Goal: Task Accomplishment & Management: Manage account settings

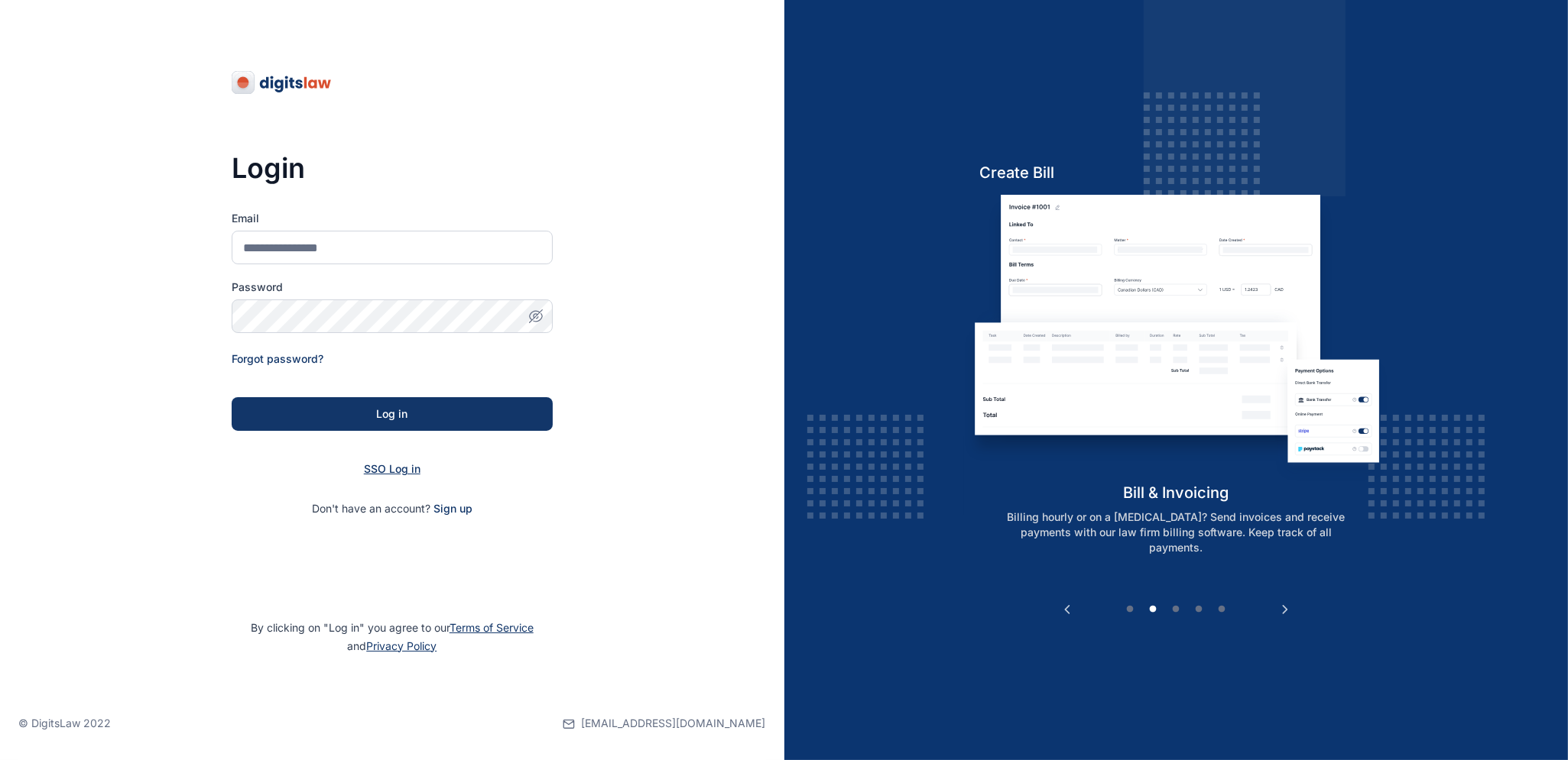
click at [387, 468] on span "SSO Log in" at bounding box center [392, 469] width 56 height 13
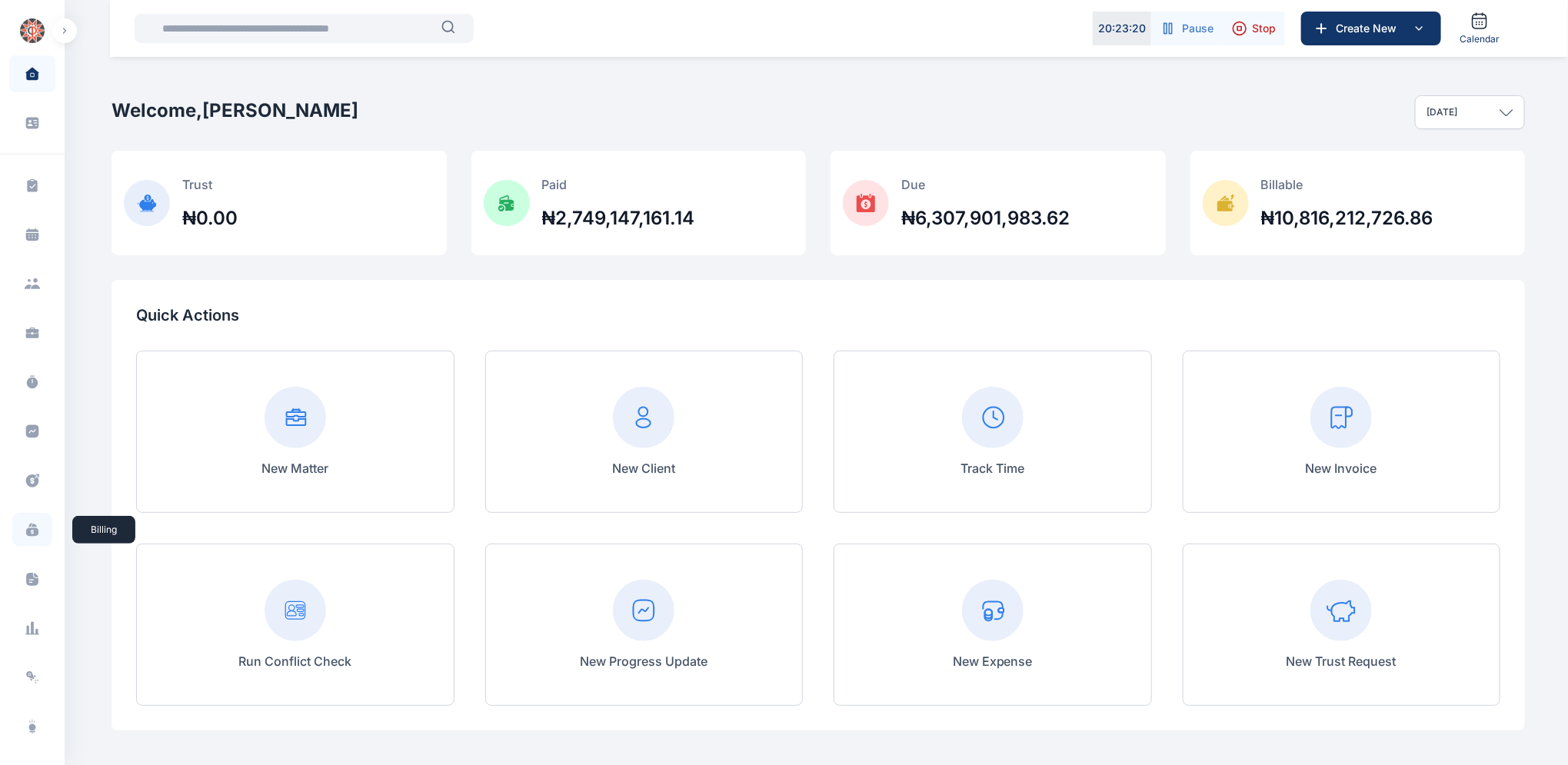
click at [29, 531] on icon at bounding box center [32, 529] width 16 height 16
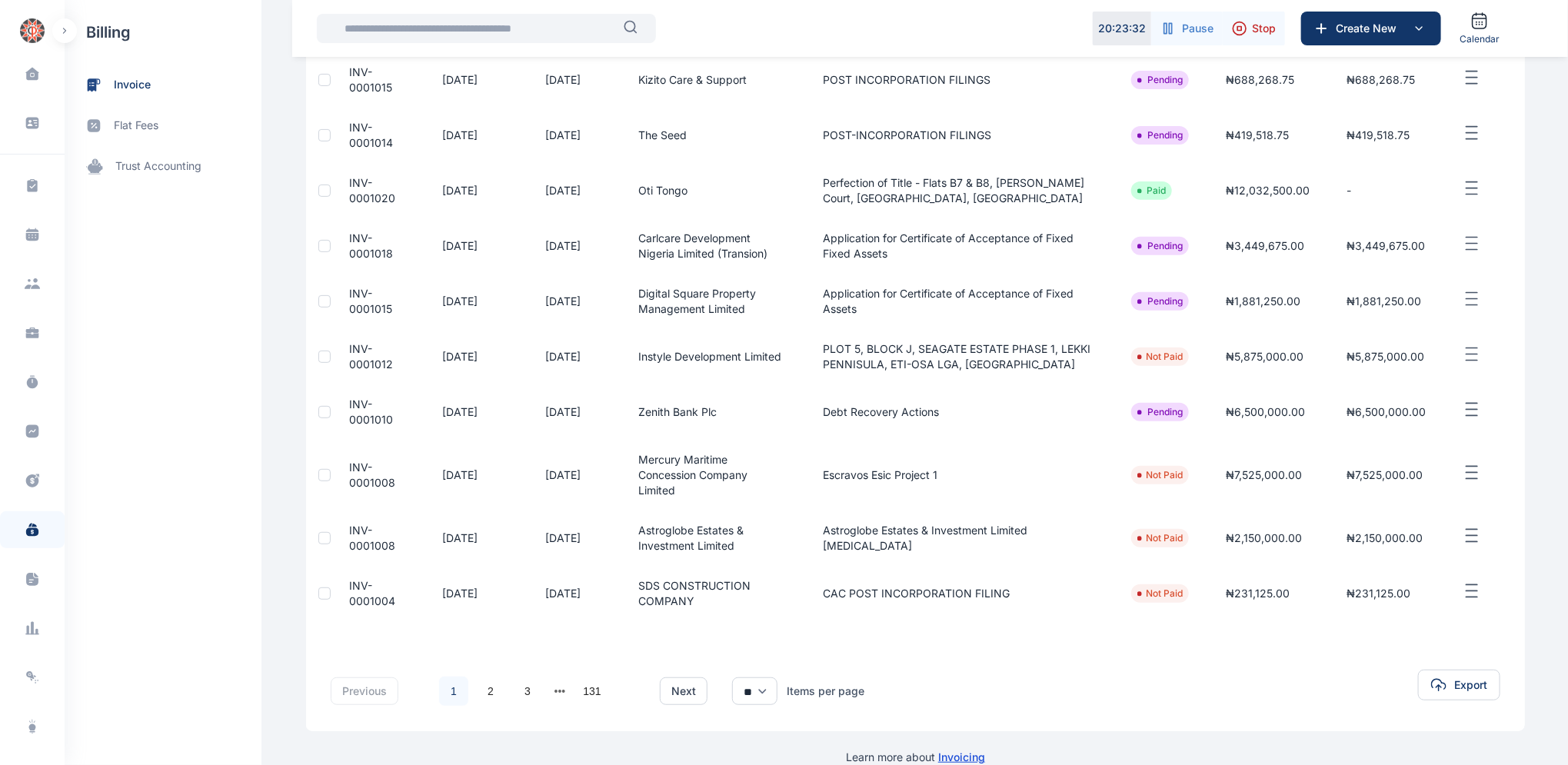
scroll to position [236, 0]
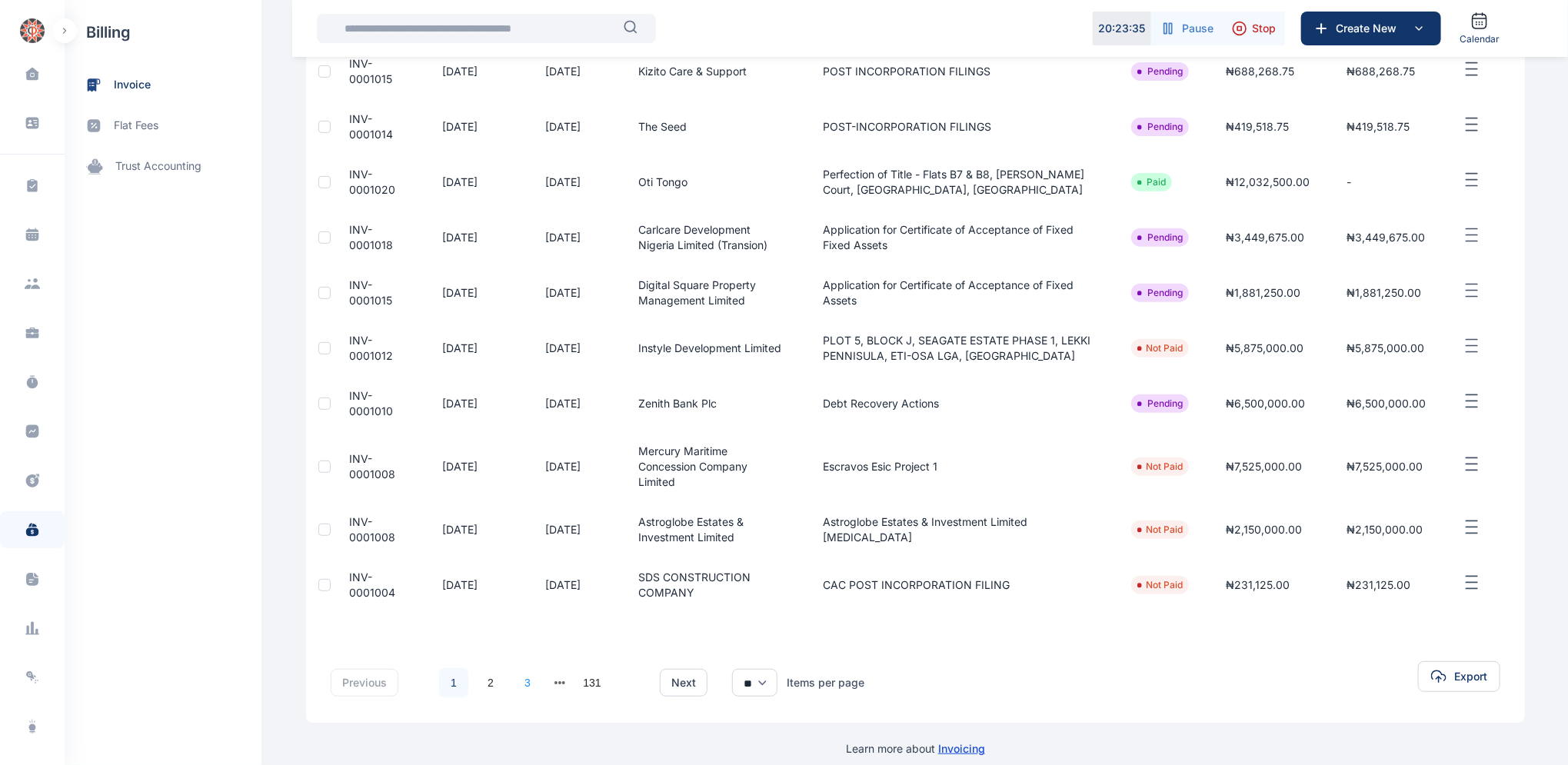
click at [518, 668] on link "3" at bounding box center [527, 683] width 29 height 29
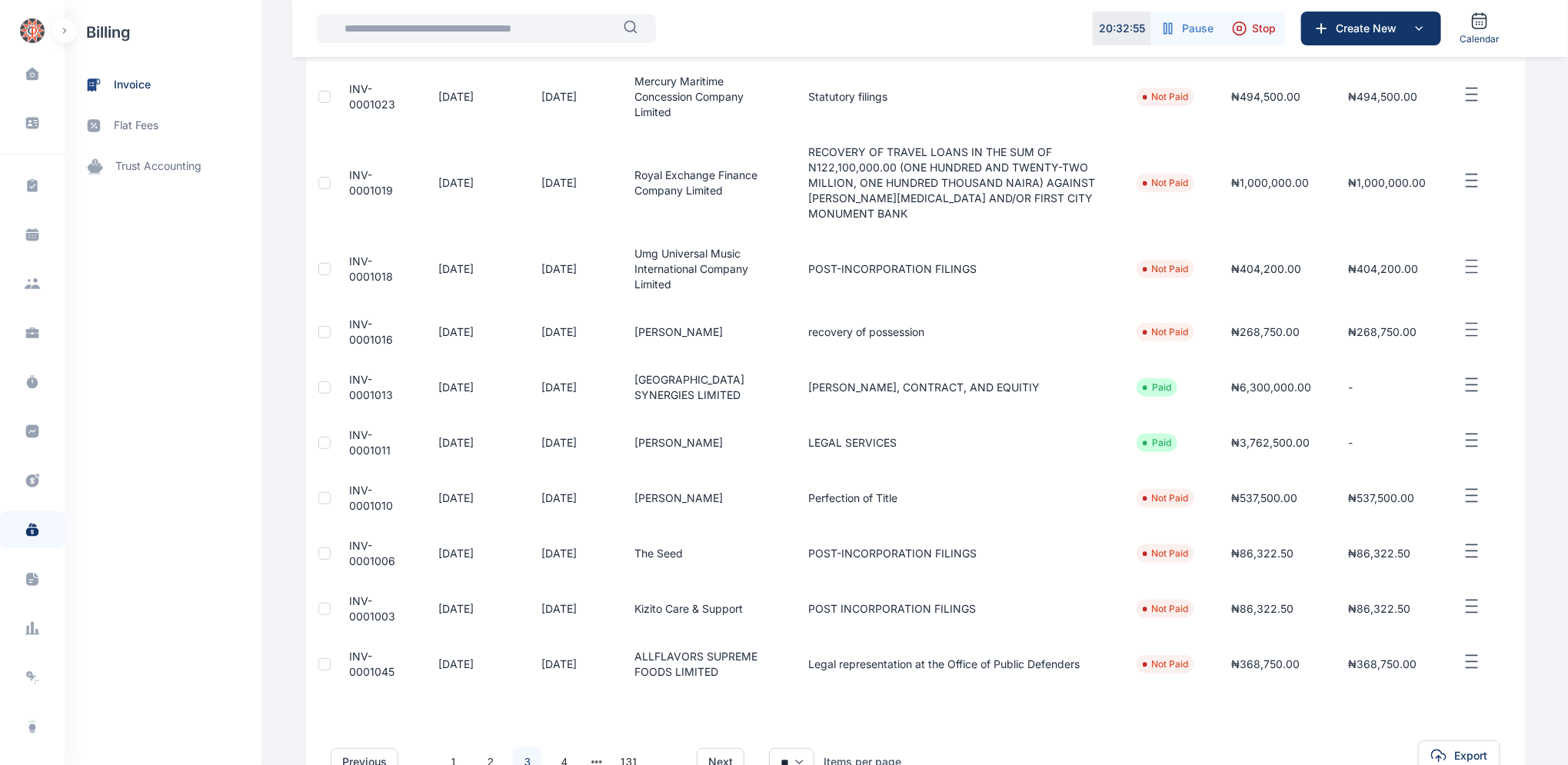
scroll to position [313, 0]
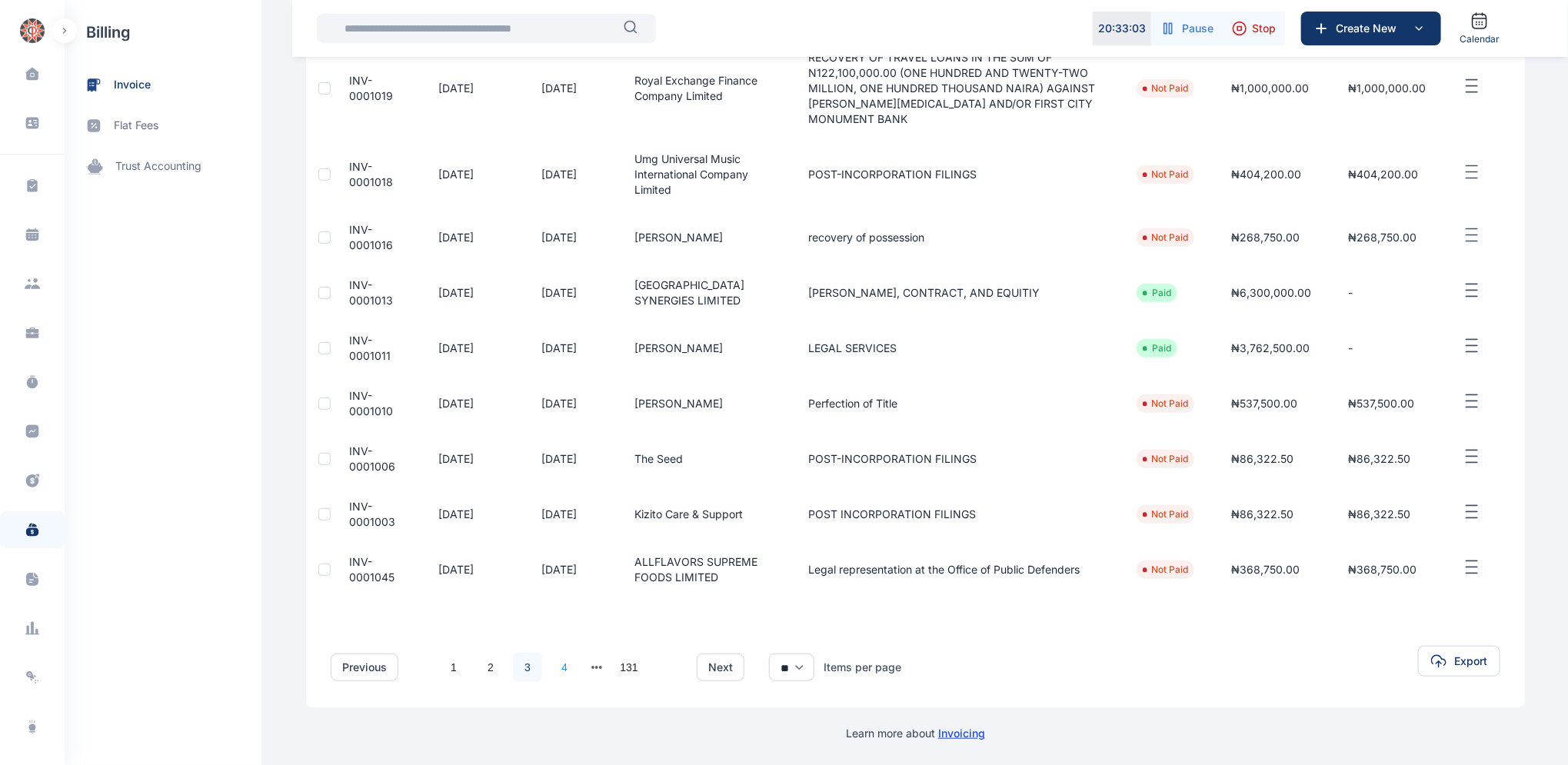
click at [556, 669] on link "4" at bounding box center [565, 667] width 29 height 29
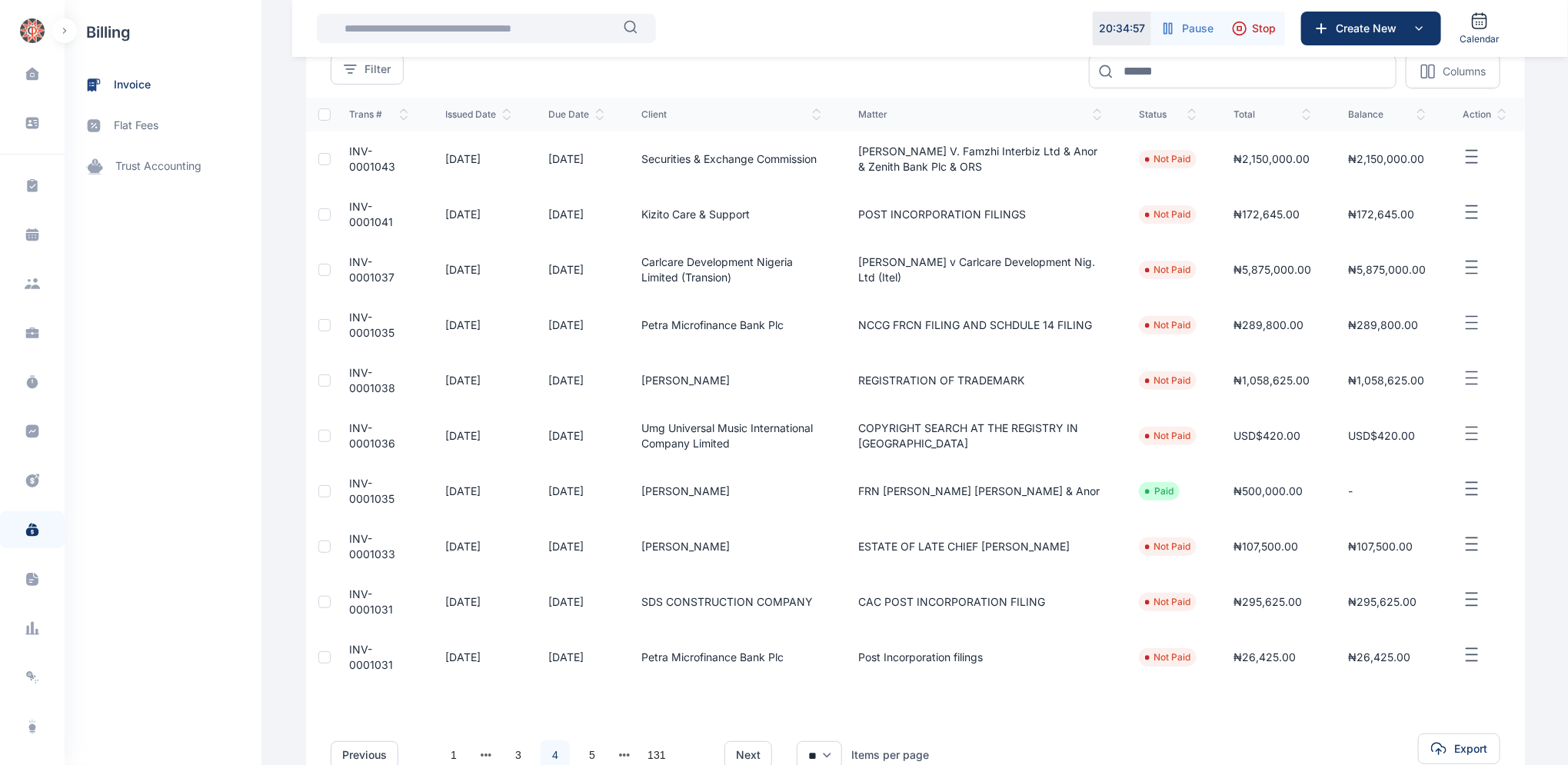
scroll to position [143, 0]
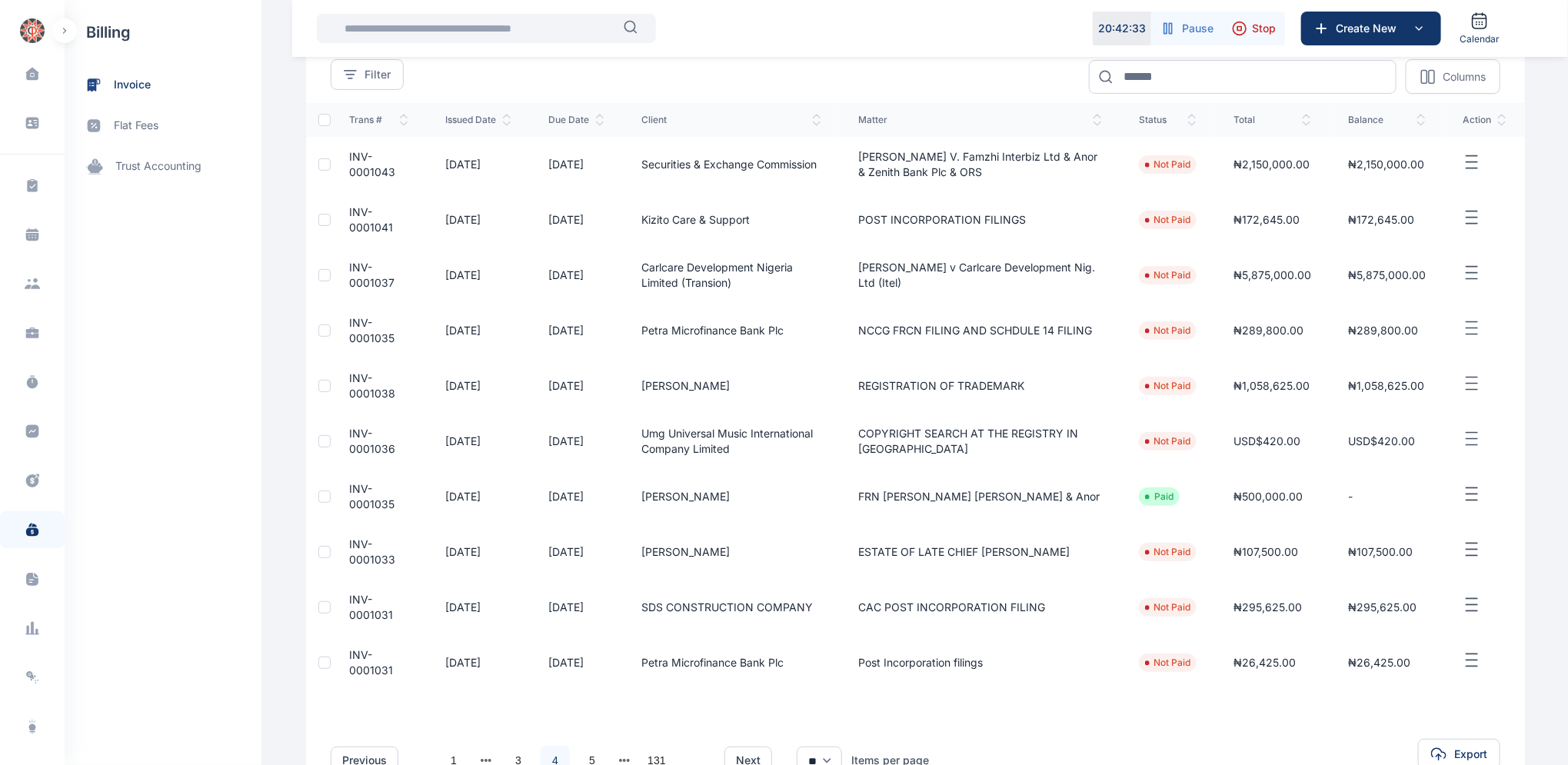
click at [352, 263] on span "INV-0001037" at bounding box center [372, 274] width 46 height 28
click at [352, 268] on span "INV-0001037" at bounding box center [372, 274] width 46 height 28
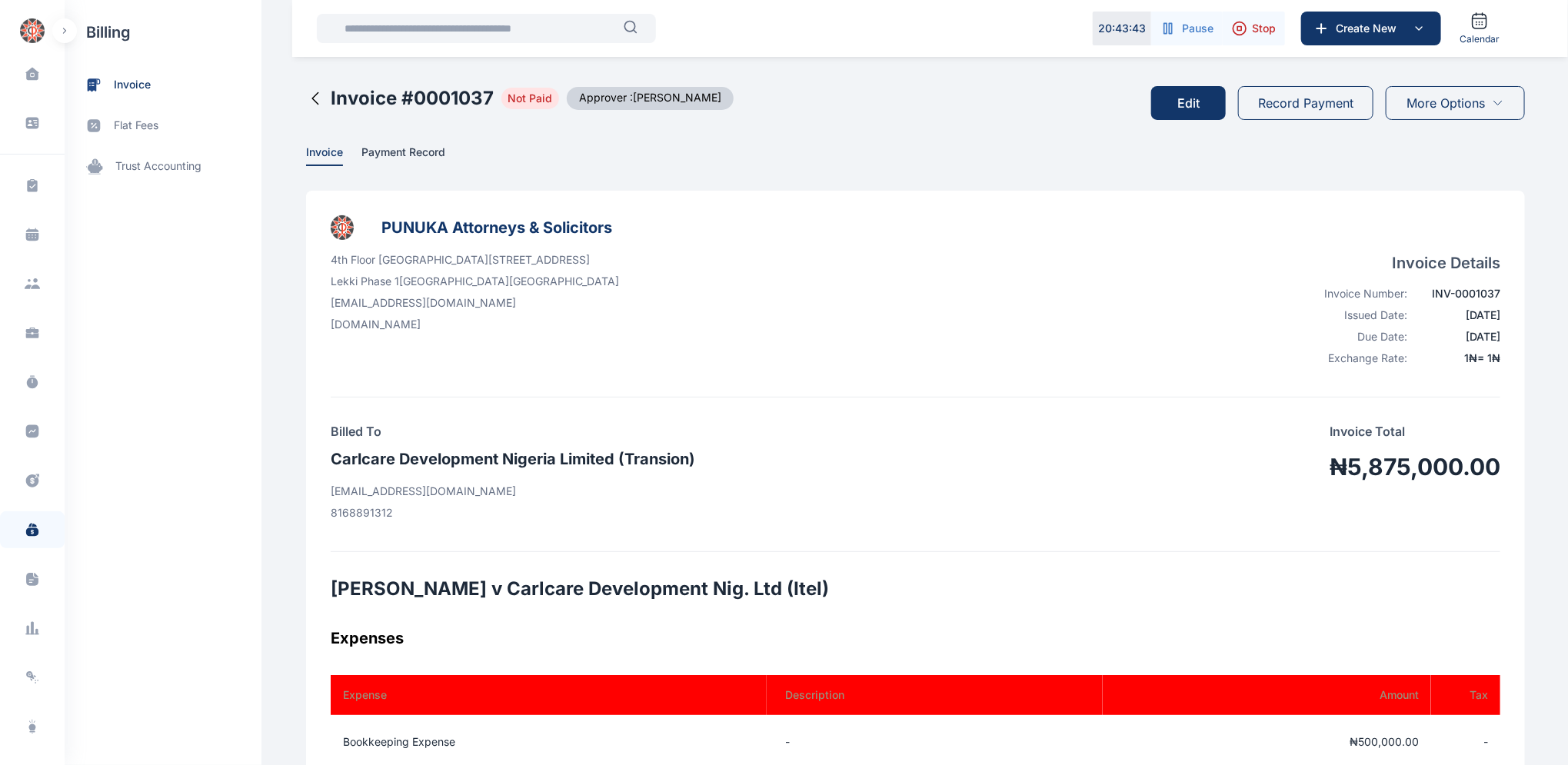
click at [1186, 104] on button "Edit" at bounding box center [1189, 102] width 75 height 34
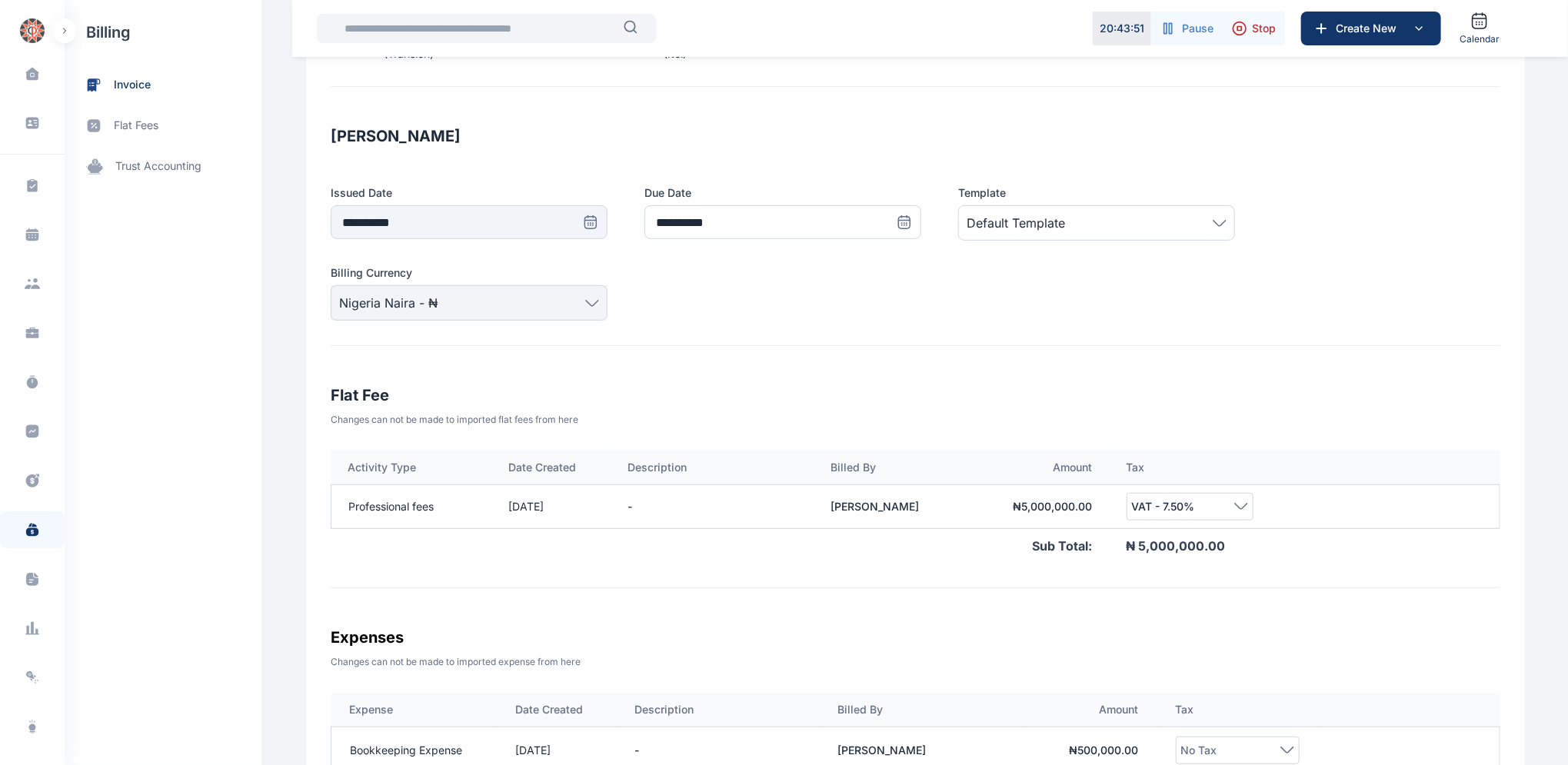
scroll to position [259, 0]
